Goal: Transaction & Acquisition: Purchase product/service

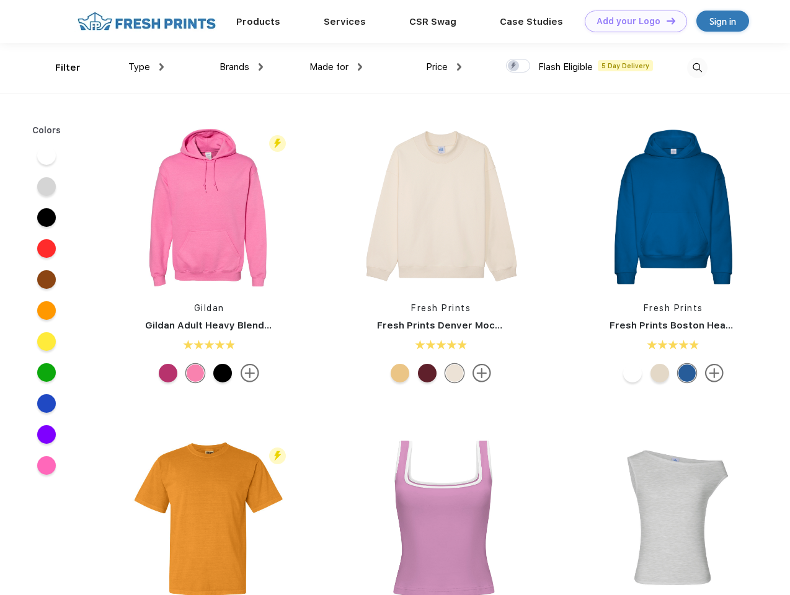
click at [631, 21] on link "Add your Logo Design Tool" at bounding box center [636, 22] width 102 height 22
click at [0, 0] on div "Design Tool" at bounding box center [0, 0] width 0 height 0
click at [665, 20] on link "Add your Logo Design Tool" at bounding box center [636, 22] width 102 height 22
click at [60, 68] on div "Filter" at bounding box center [67, 68] width 25 height 14
click at [146, 67] on span "Type" at bounding box center [139, 66] width 22 height 11
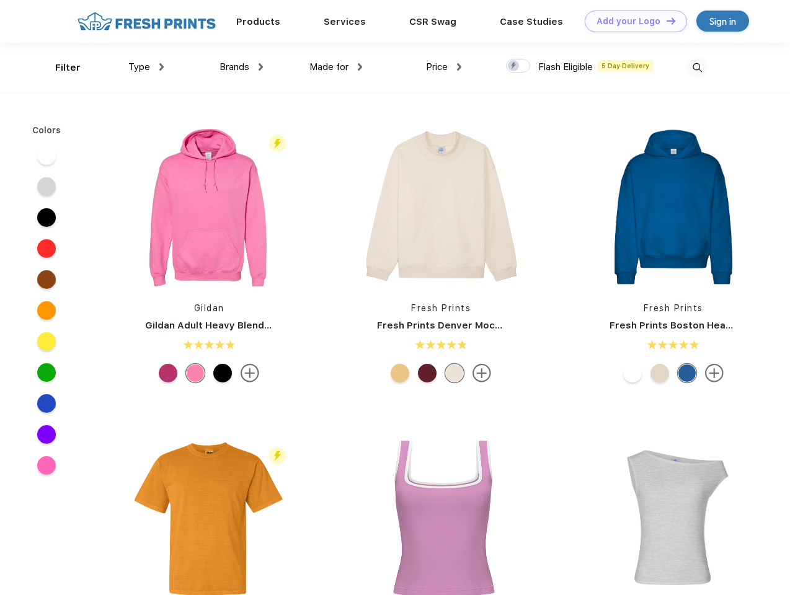
click at [241, 67] on span "Brands" at bounding box center [234, 66] width 30 height 11
click at [336, 67] on span "Made for" at bounding box center [328, 66] width 39 height 11
click at [444, 67] on span "Price" at bounding box center [437, 66] width 22 height 11
click at [518, 66] on div at bounding box center [518, 66] width 24 height 14
click at [514, 66] on input "checkbox" at bounding box center [510, 62] width 8 height 8
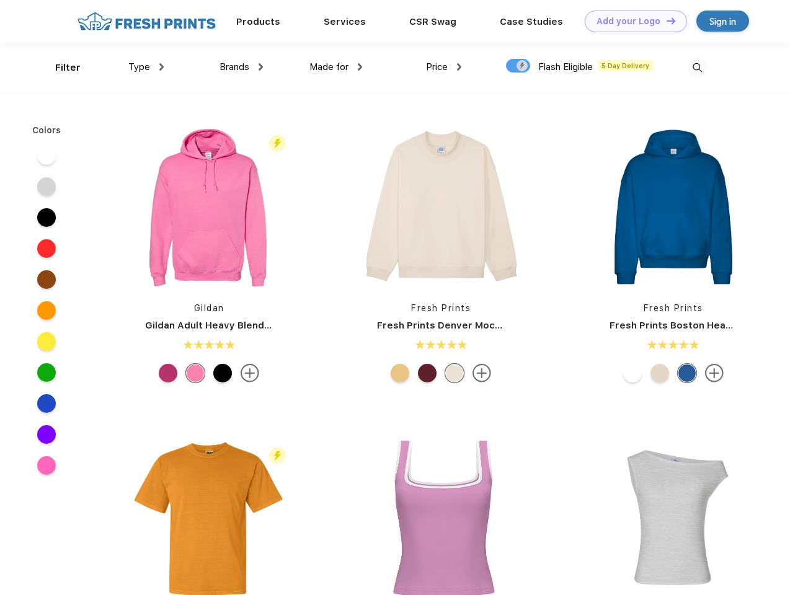
click at [697, 68] on img at bounding box center [697, 68] width 20 height 20
